Goal: Information Seeking & Learning: Check status

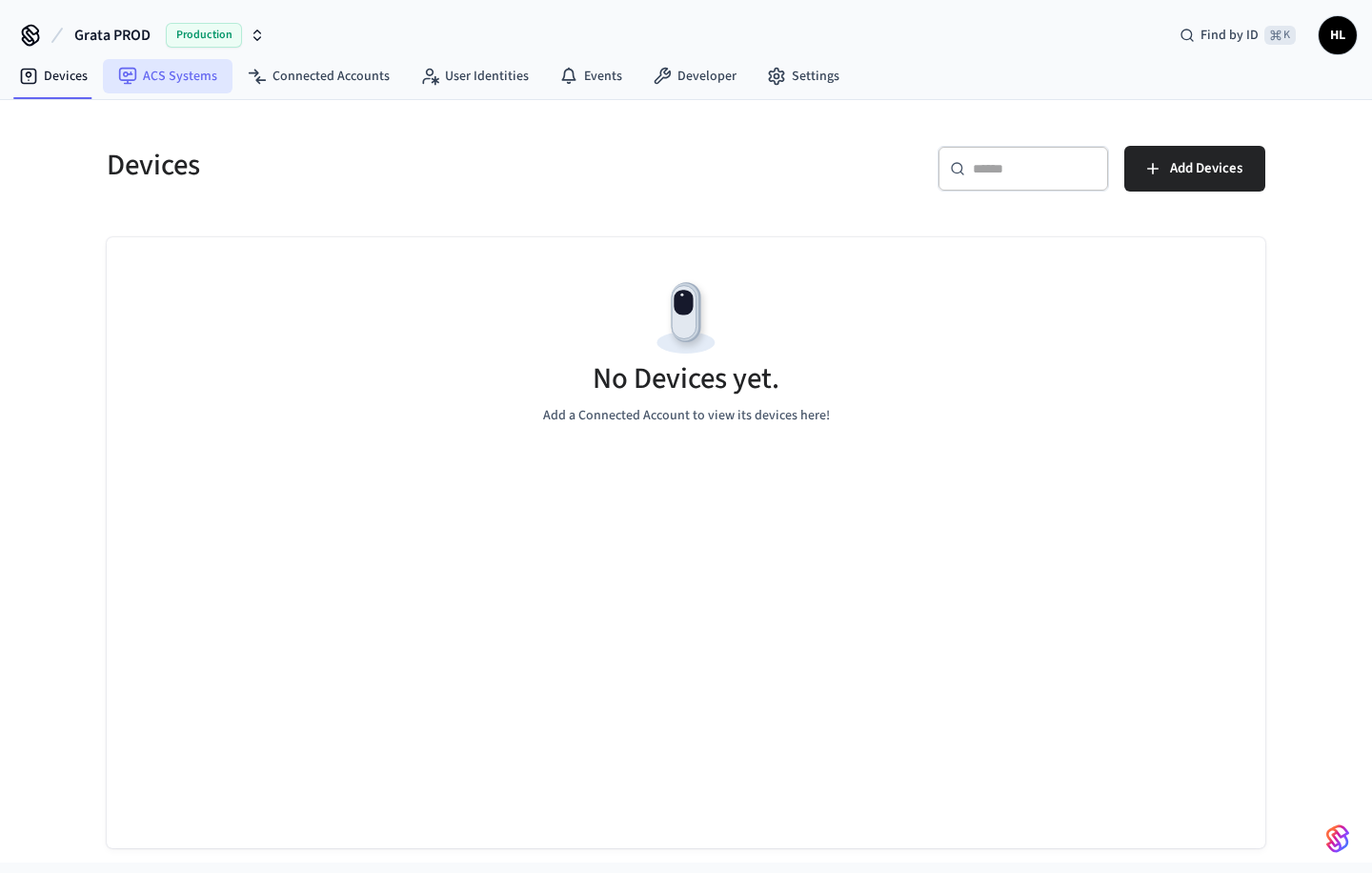
click at [172, 77] on link "ACS Systems" at bounding box center [167, 77] width 129 height 34
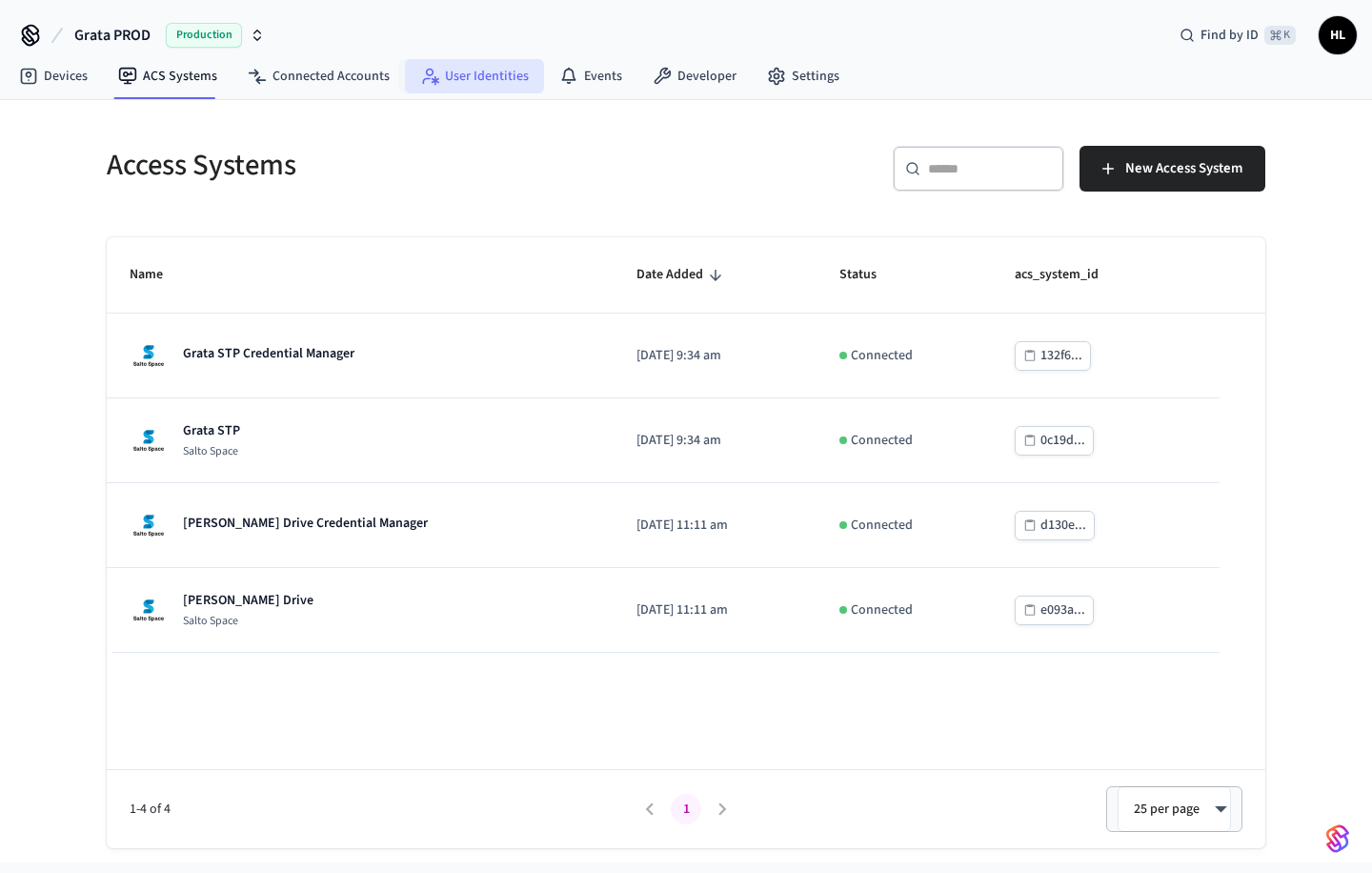
click at [464, 75] on link "User Identities" at bounding box center [474, 77] width 139 height 34
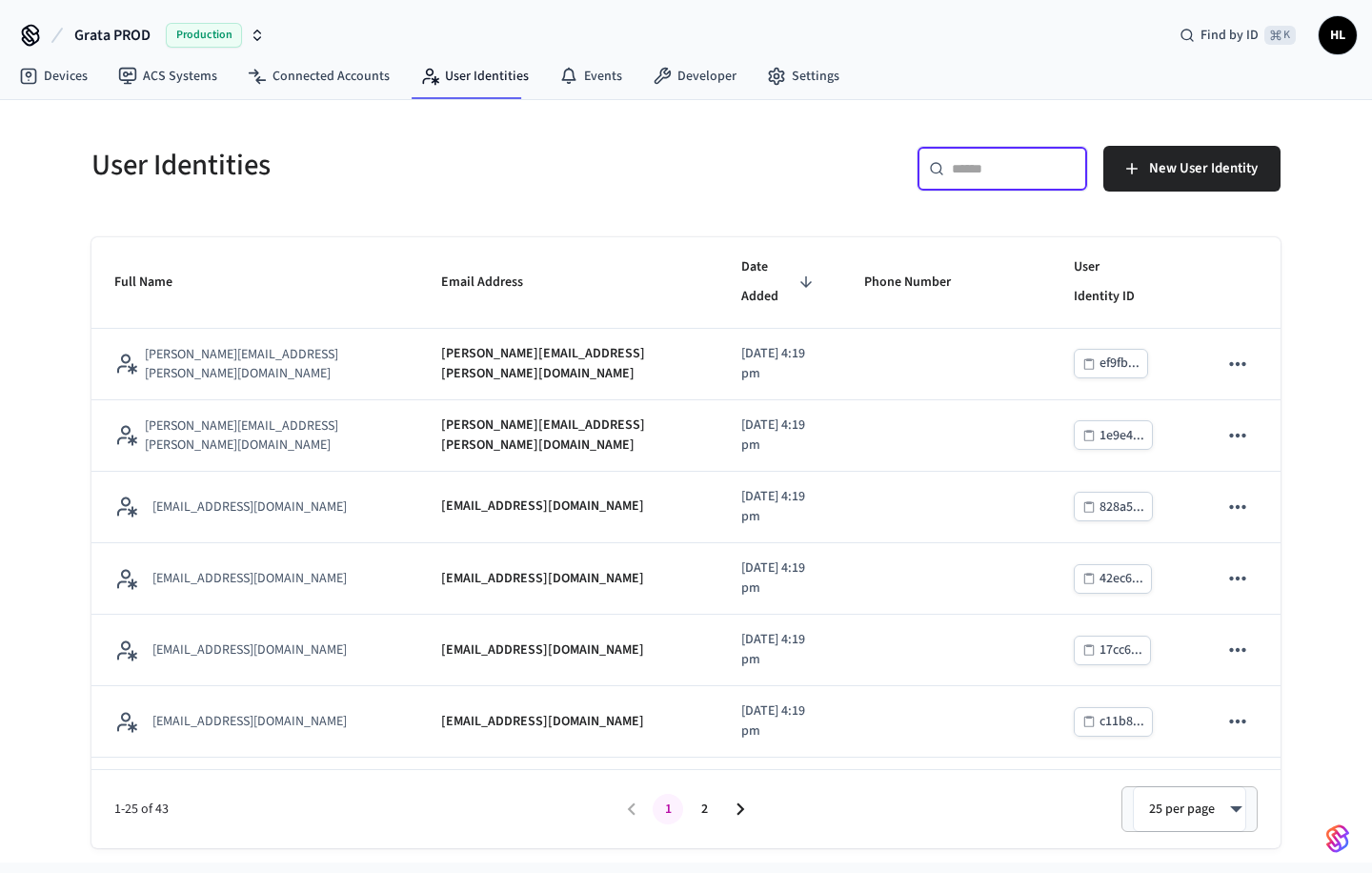
click at [988, 162] on input "text" at bounding box center [1014, 169] width 124 height 19
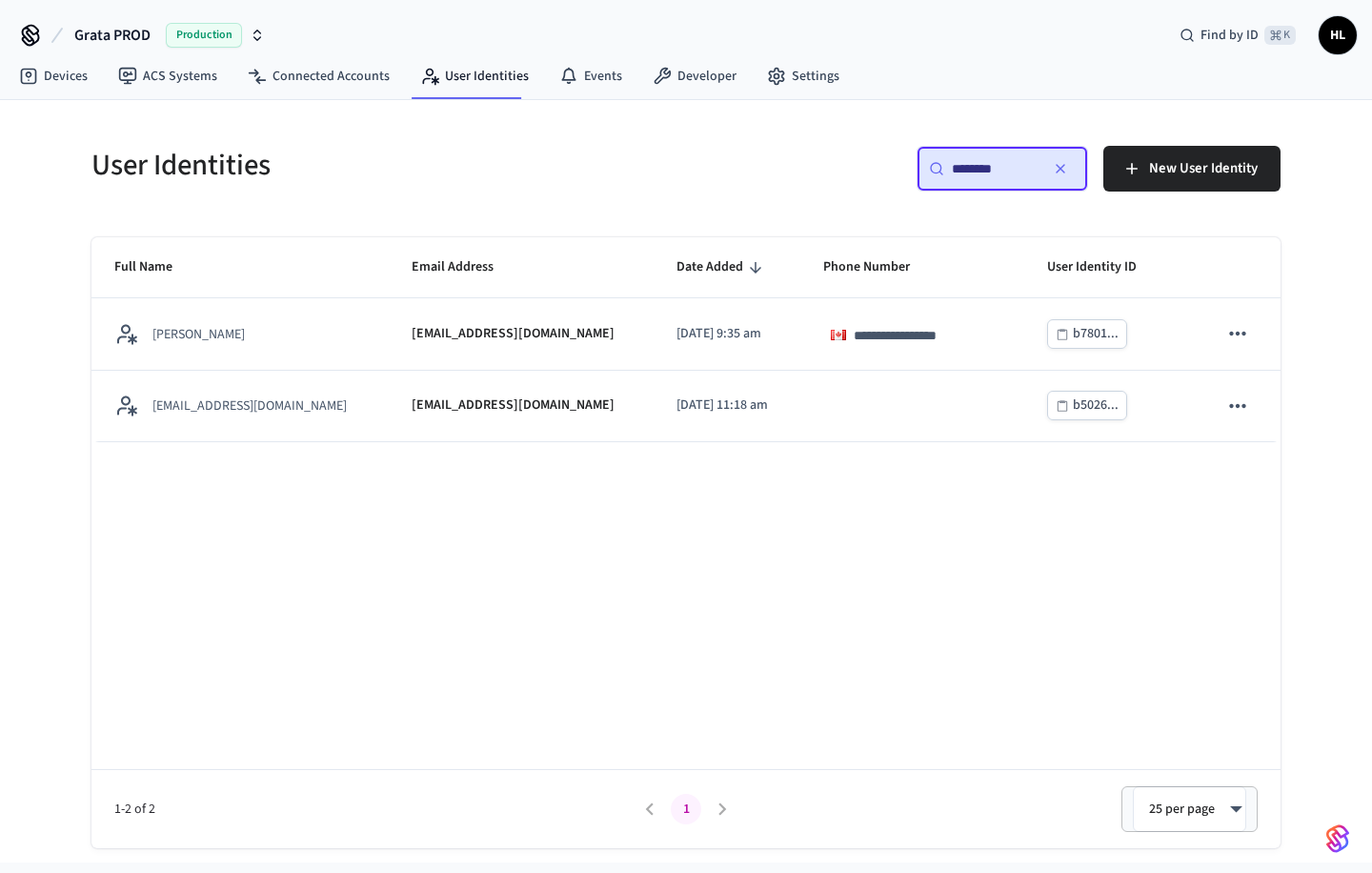
type input "********"
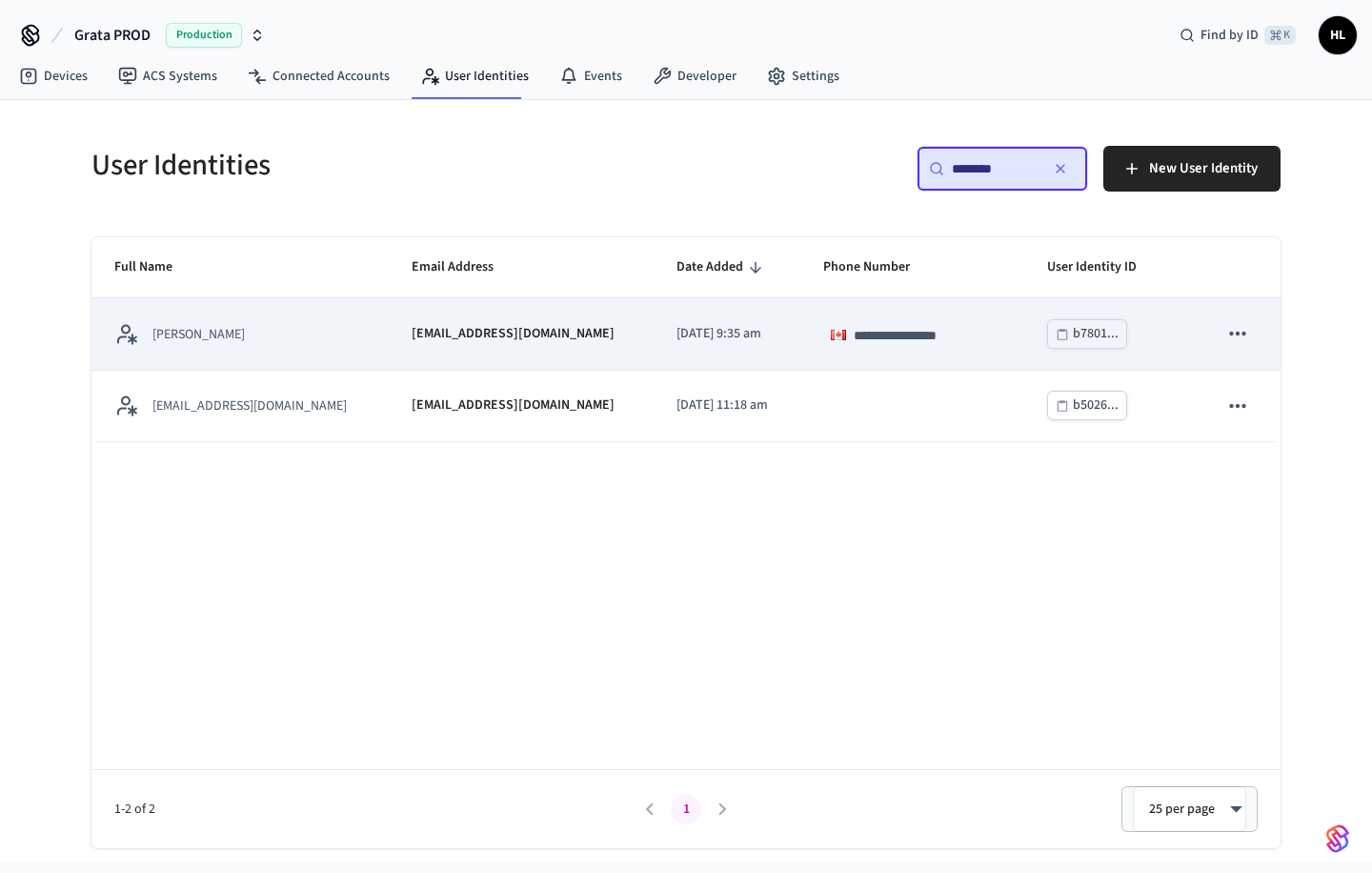
click at [669, 318] on td "[DATE] 9:35 am" at bounding box center [726, 333] width 147 height 72
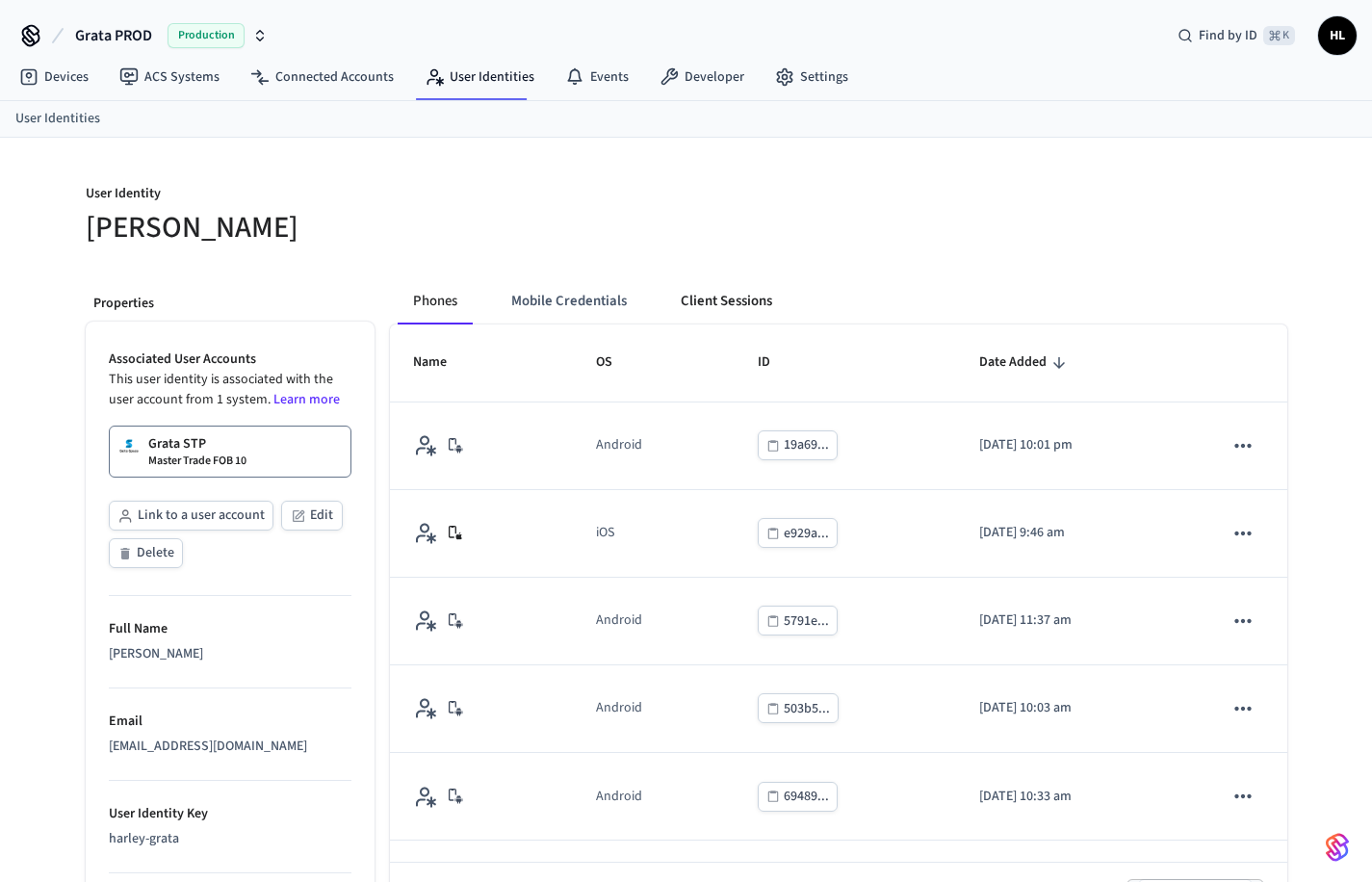
click at [713, 297] on button "Client Sessions" at bounding box center [726, 301] width 122 height 46
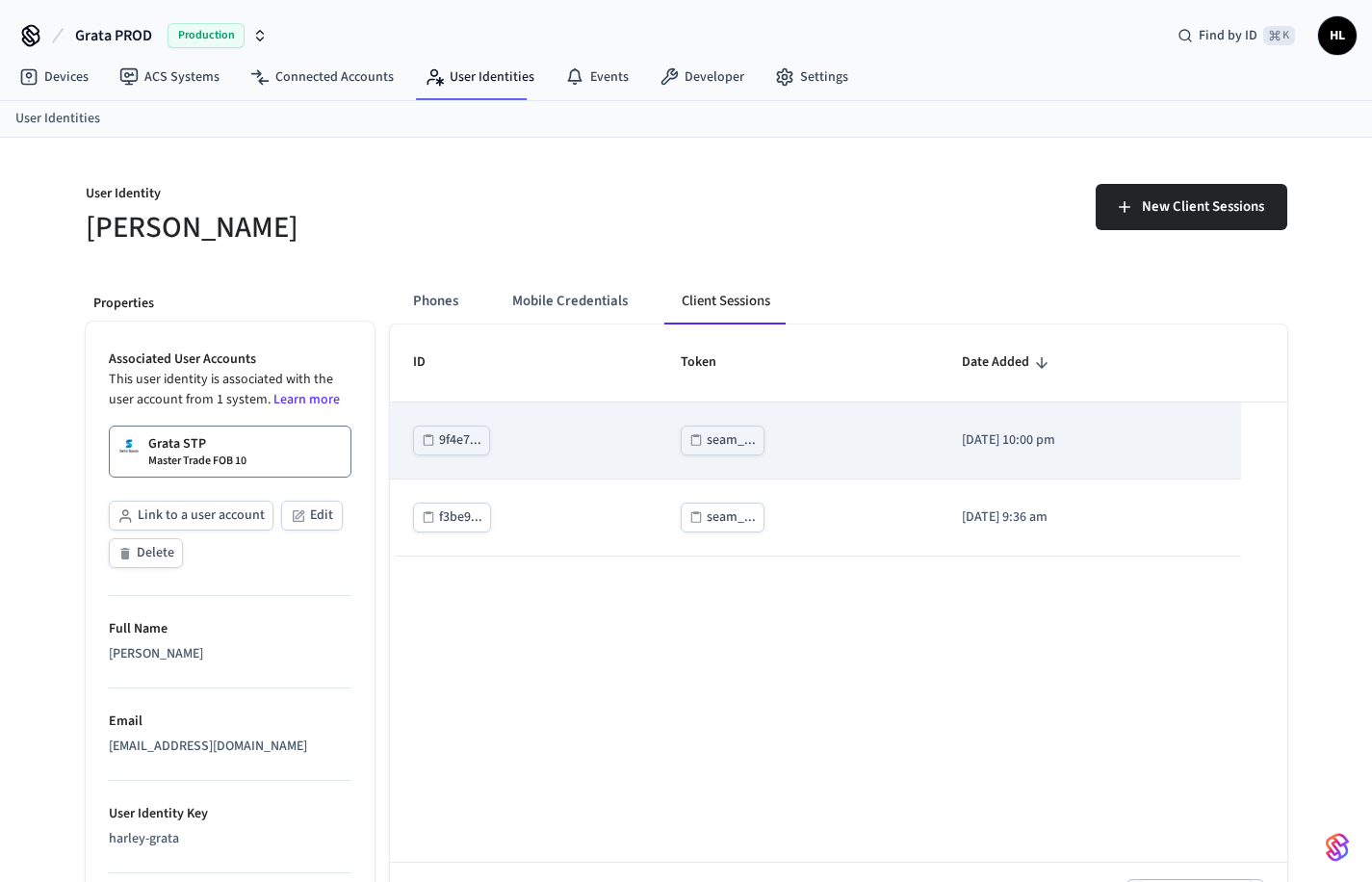
click at [707, 441] on div "seam_..." at bounding box center [731, 441] width 49 height 24
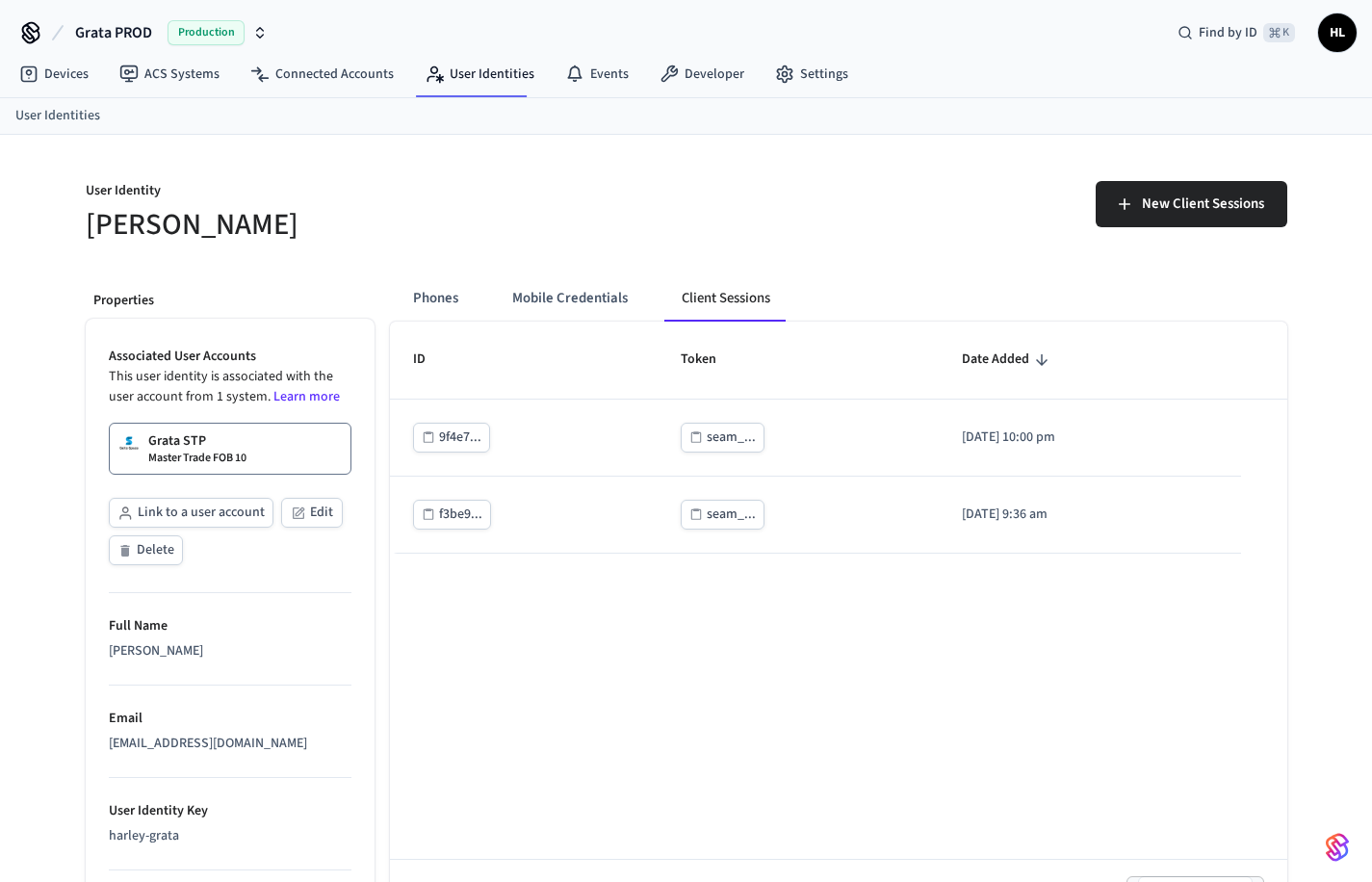
scroll to position [4, 0]
